Goal: Navigation & Orientation: Find specific page/section

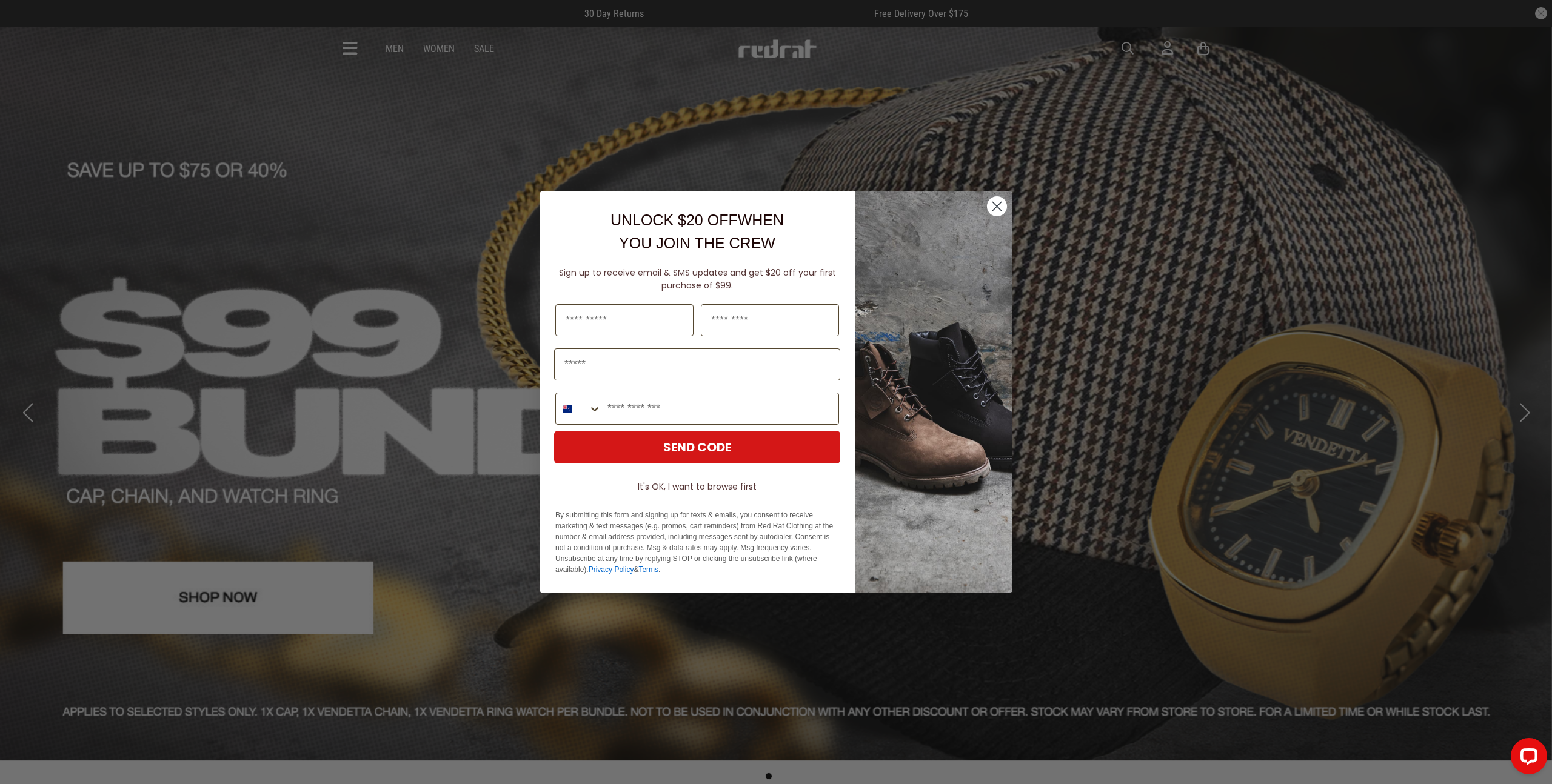
click at [998, 201] on circle "Close dialog" at bounding box center [998, 206] width 20 height 20
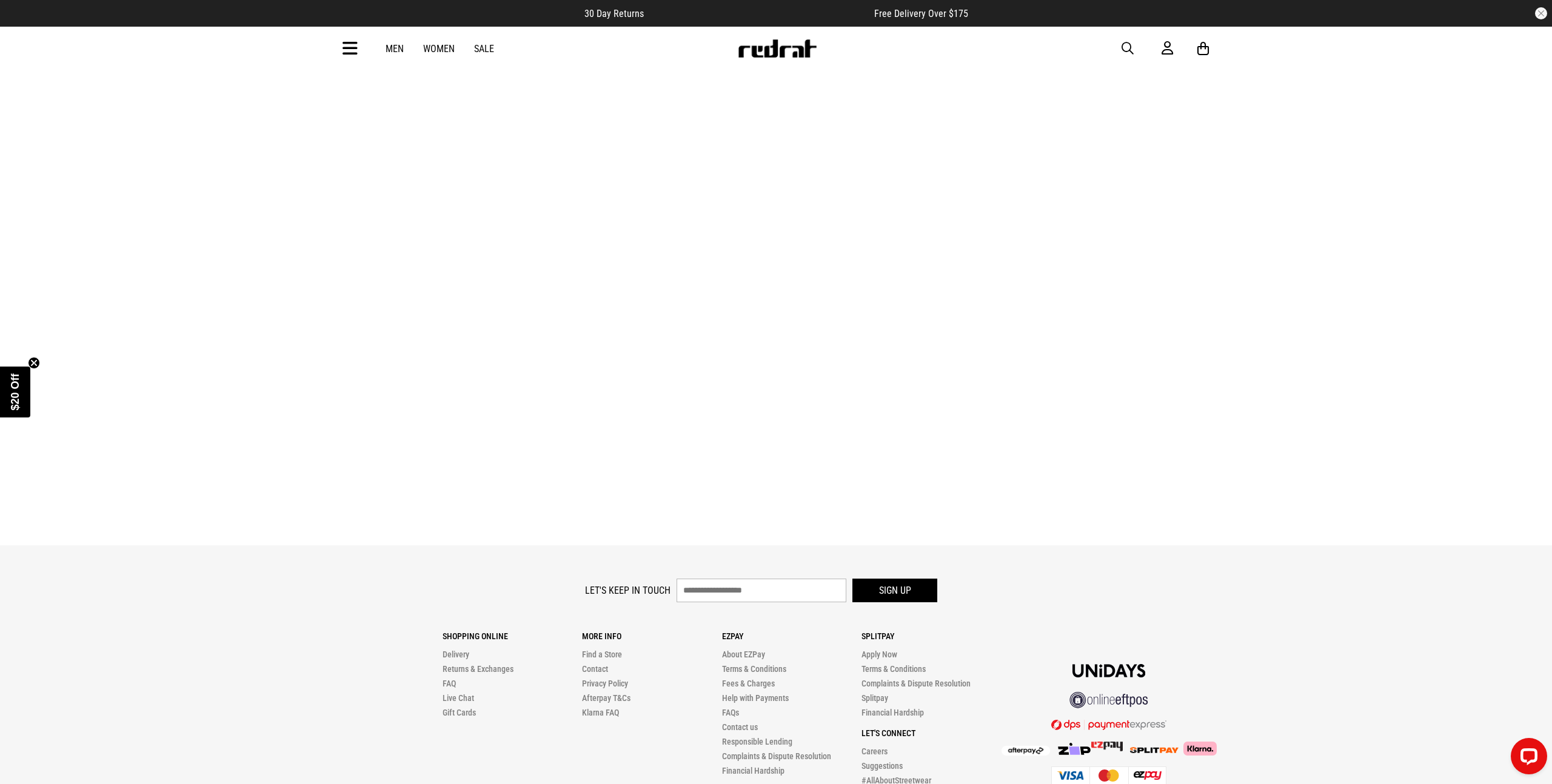
scroll to position [4063, 0]
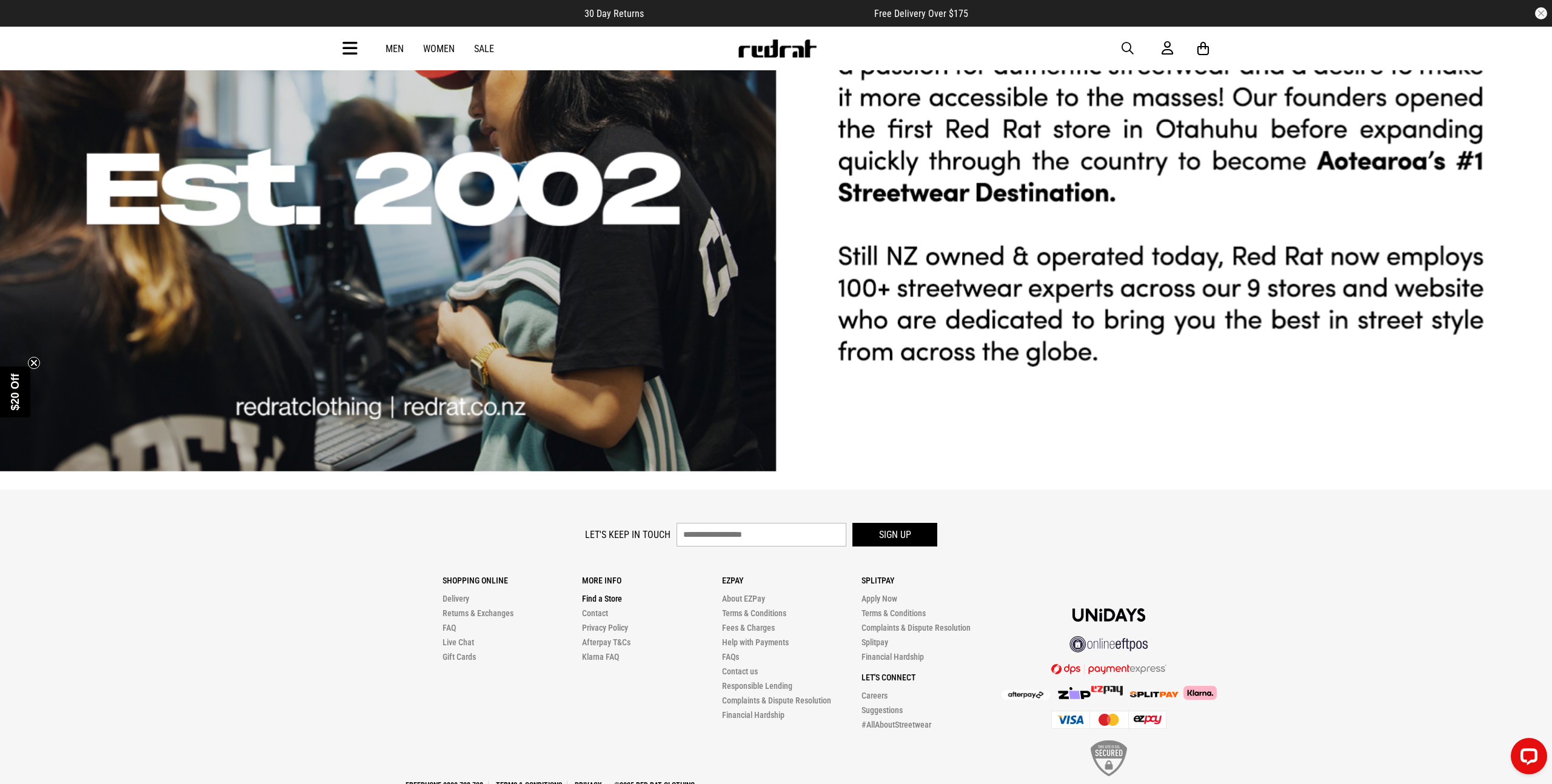
click at [606, 594] on link "Find a Store" at bounding box center [602, 598] width 40 height 9
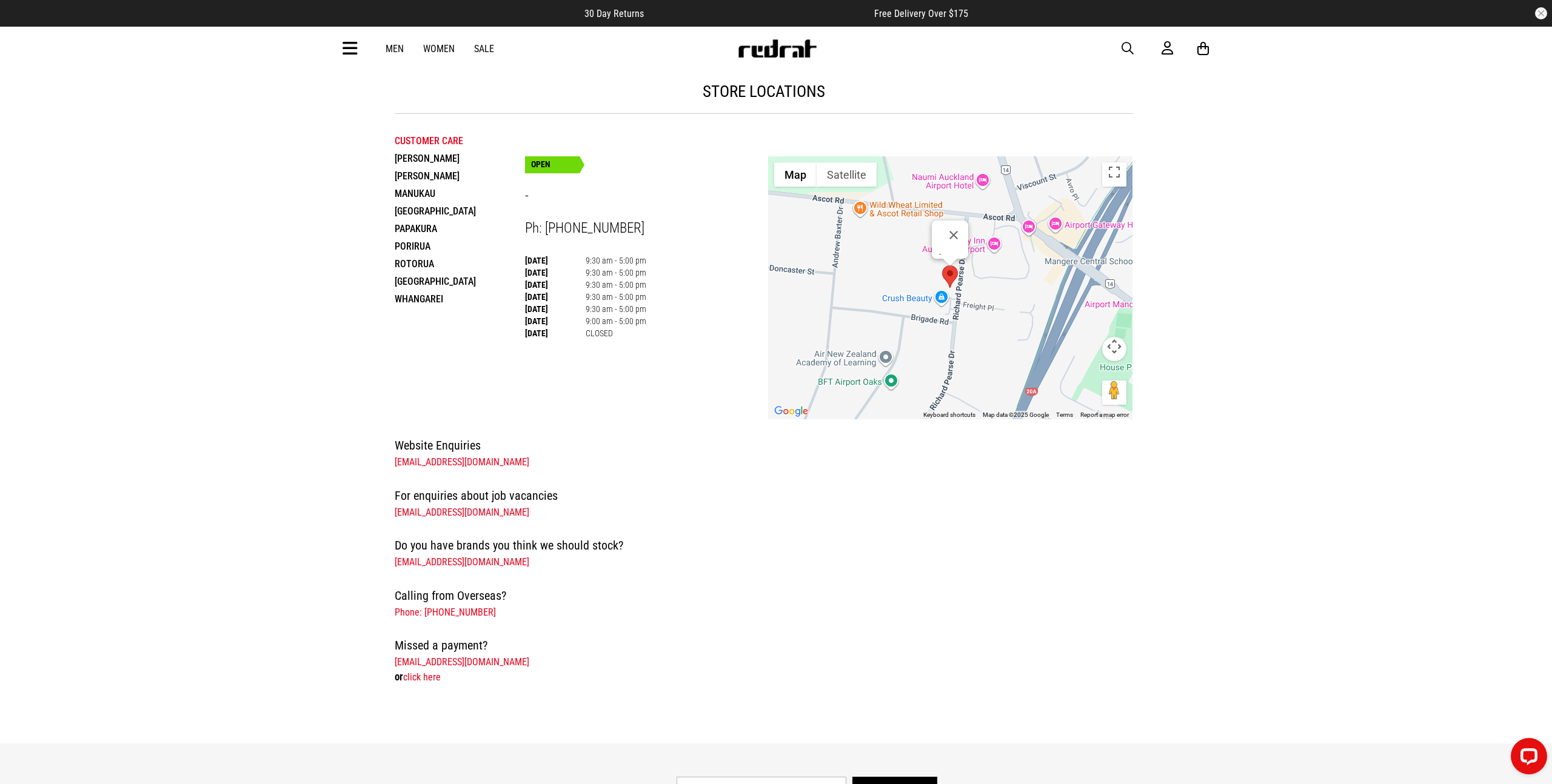
click at [357, 46] on icon at bounding box center [351, 49] width 15 height 20
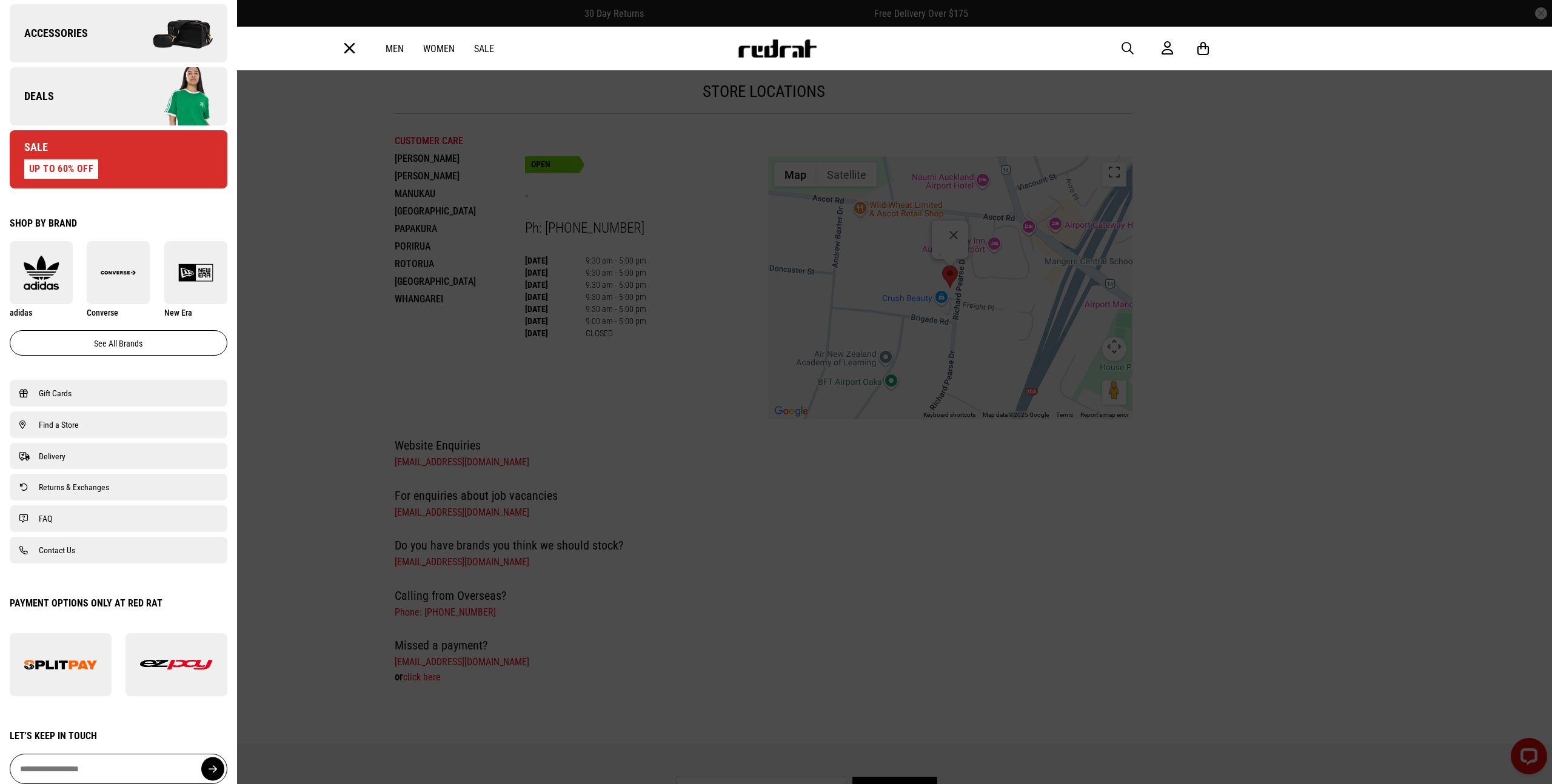
scroll to position [527, 0]
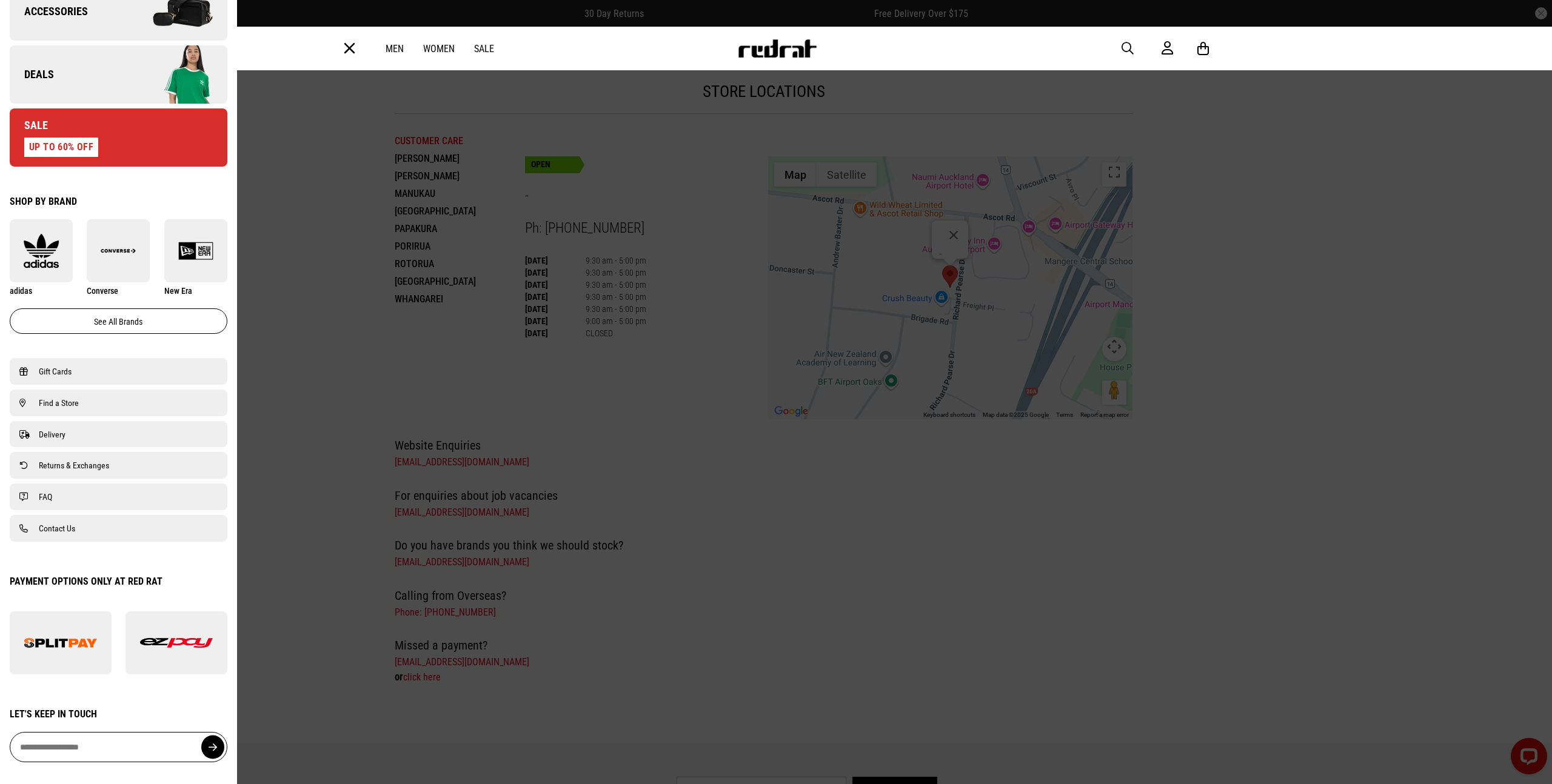
click at [701, 434] on div at bounding box center [776, 392] width 1552 height 784
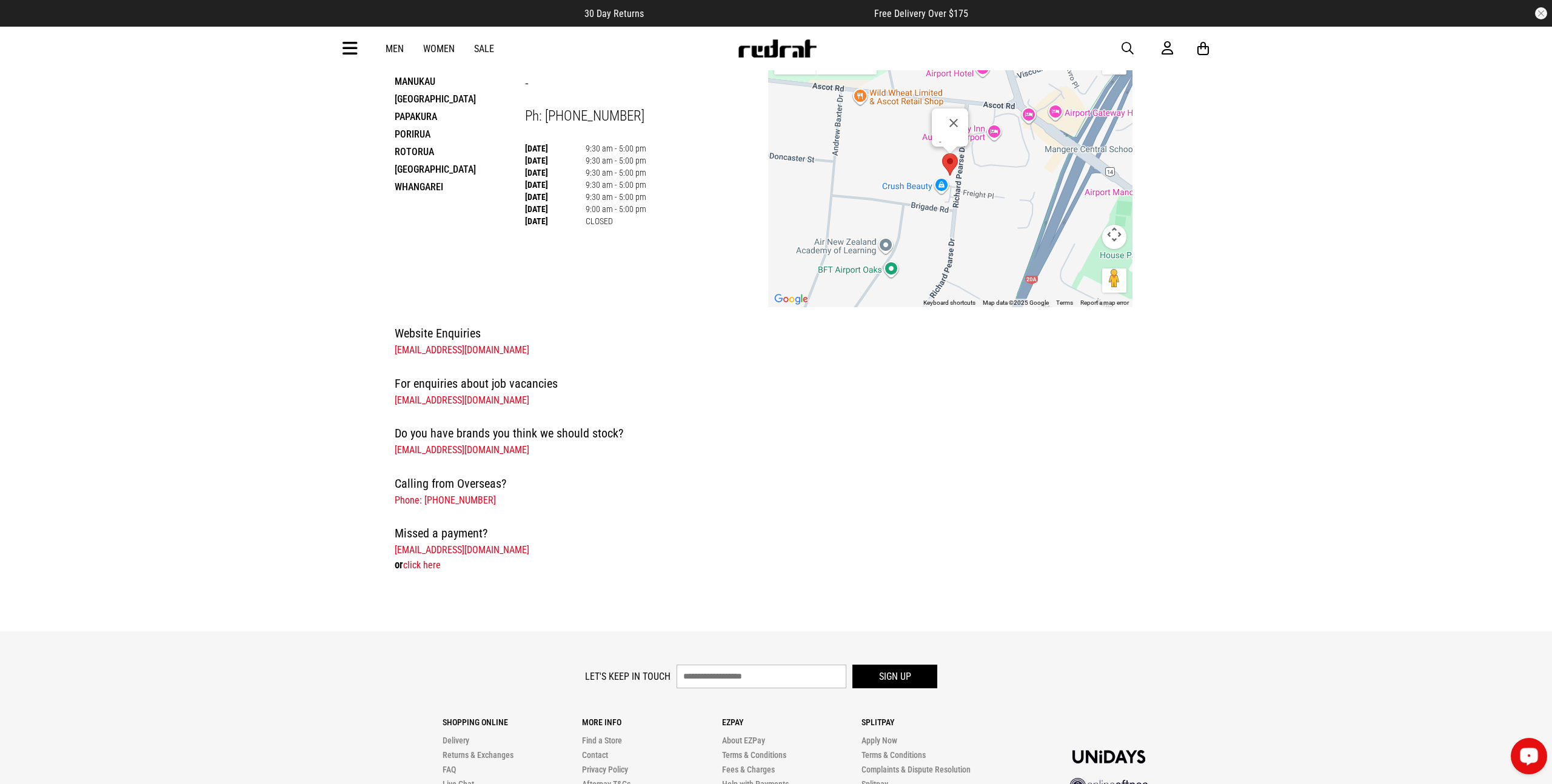
scroll to position [0, 0]
